Goal: Information Seeking & Learning: Learn about a topic

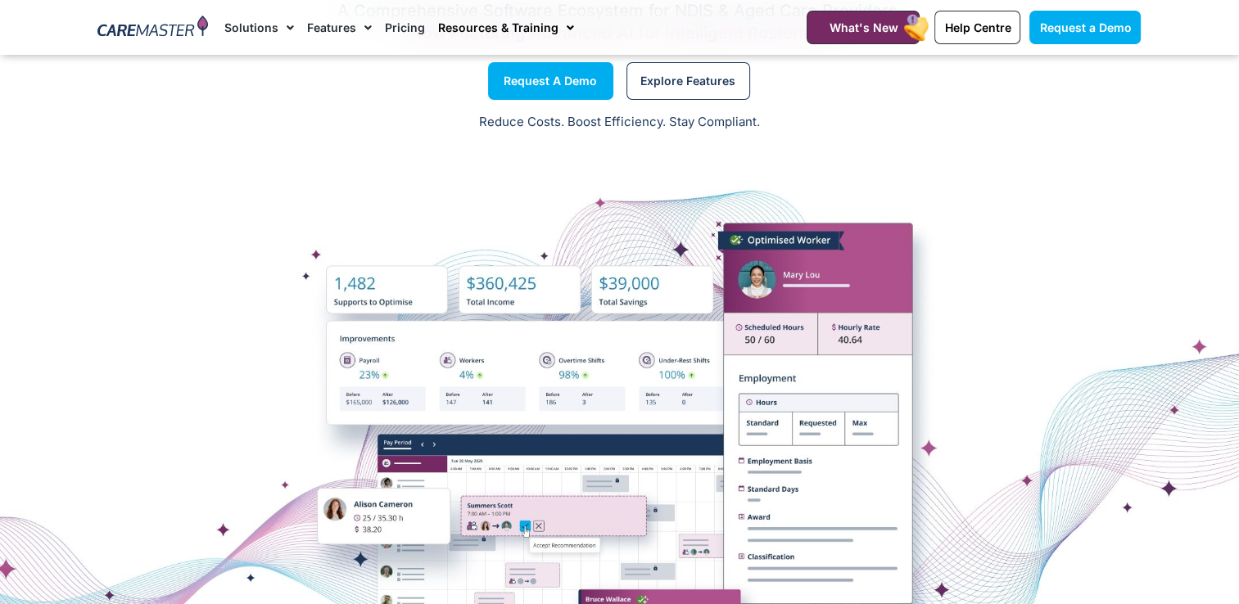
scroll to position [164, 0]
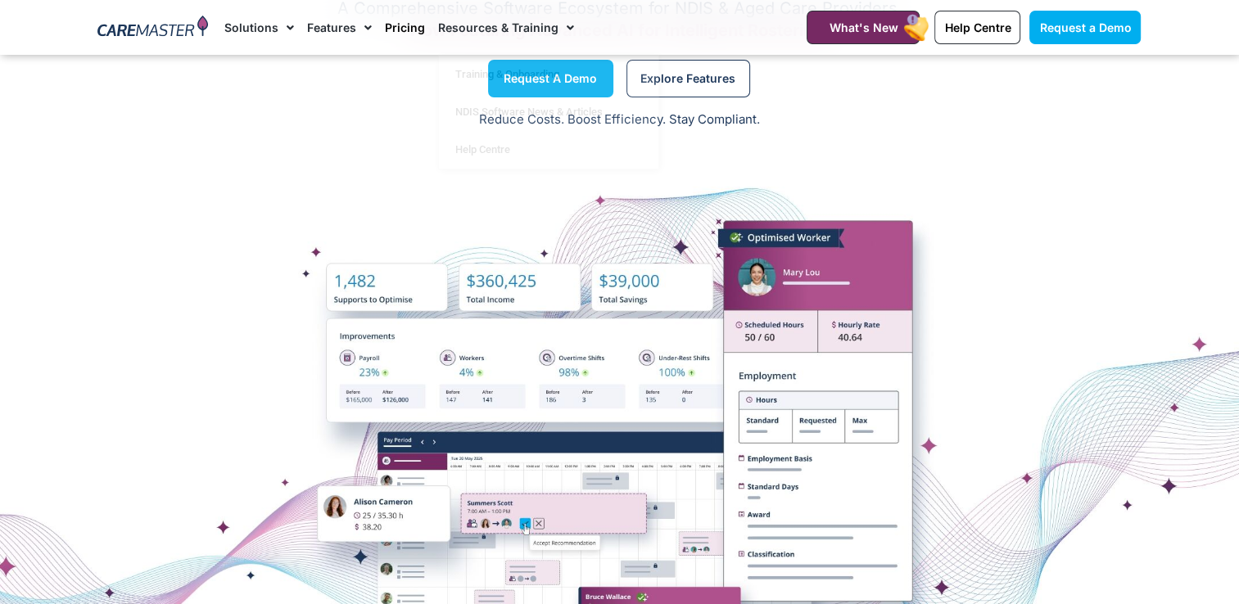
click at [395, 28] on link "Pricing" at bounding box center [405, 27] width 40 height 55
